Goal: Transaction & Acquisition: Purchase product/service

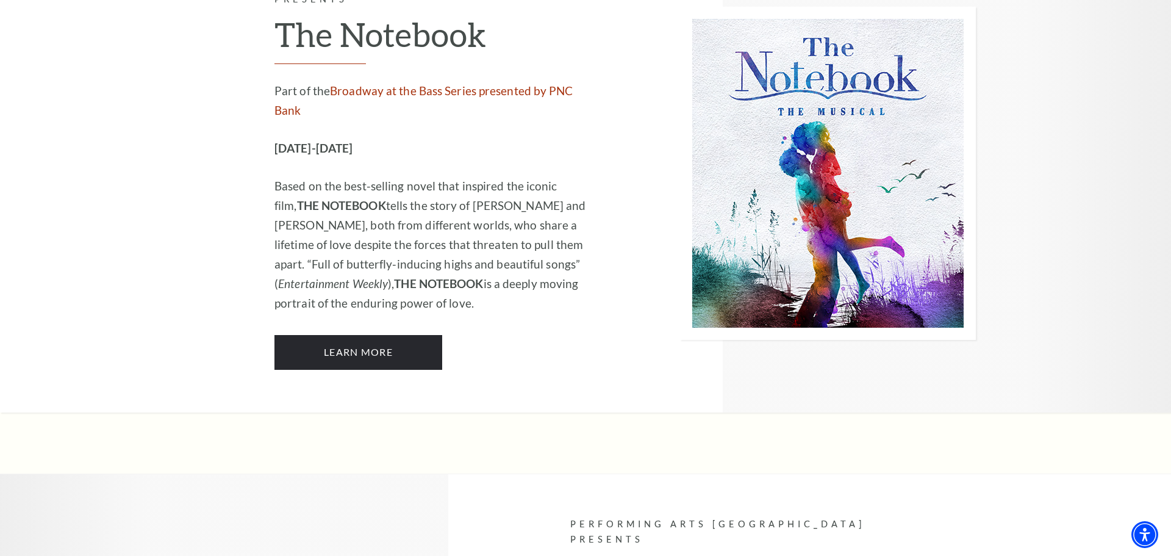
scroll to position [7861, 0]
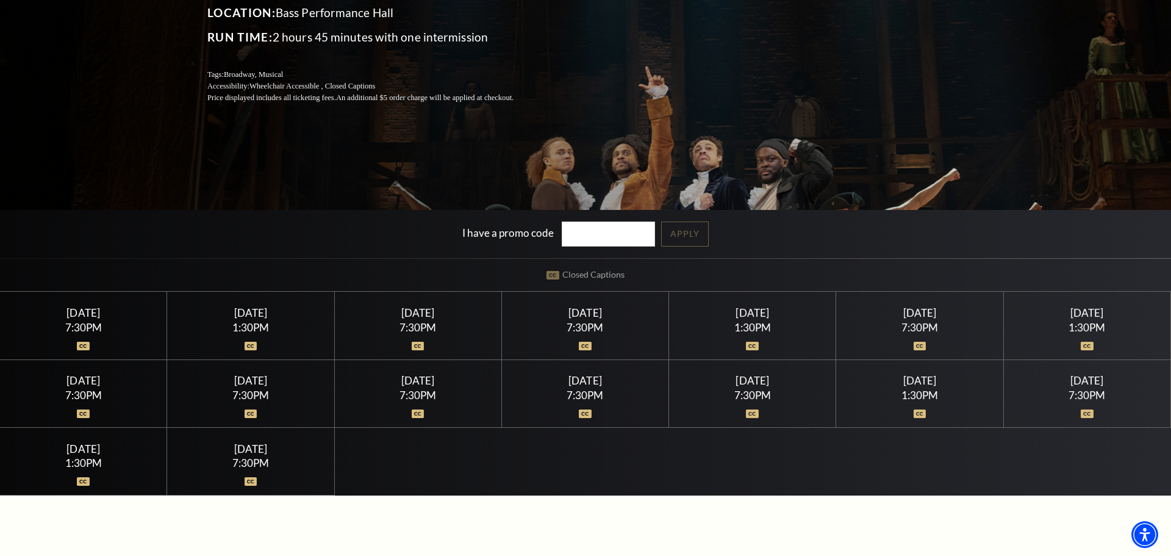
scroll to position [228, 0]
click at [736, 387] on div "[DATE] 7:30PM" at bounding box center [752, 393] width 167 height 68
click at [760, 369] on div "[DATE] 7:30PM" at bounding box center [752, 393] width 167 height 68
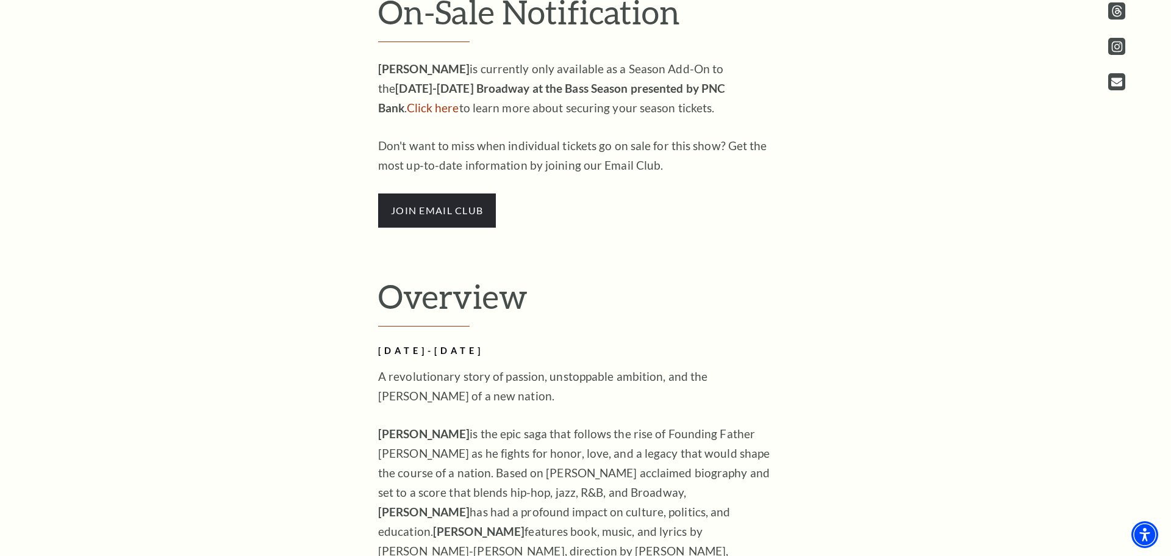
scroll to position [854, 0]
